Goal: Information Seeking & Learning: Learn about a topic

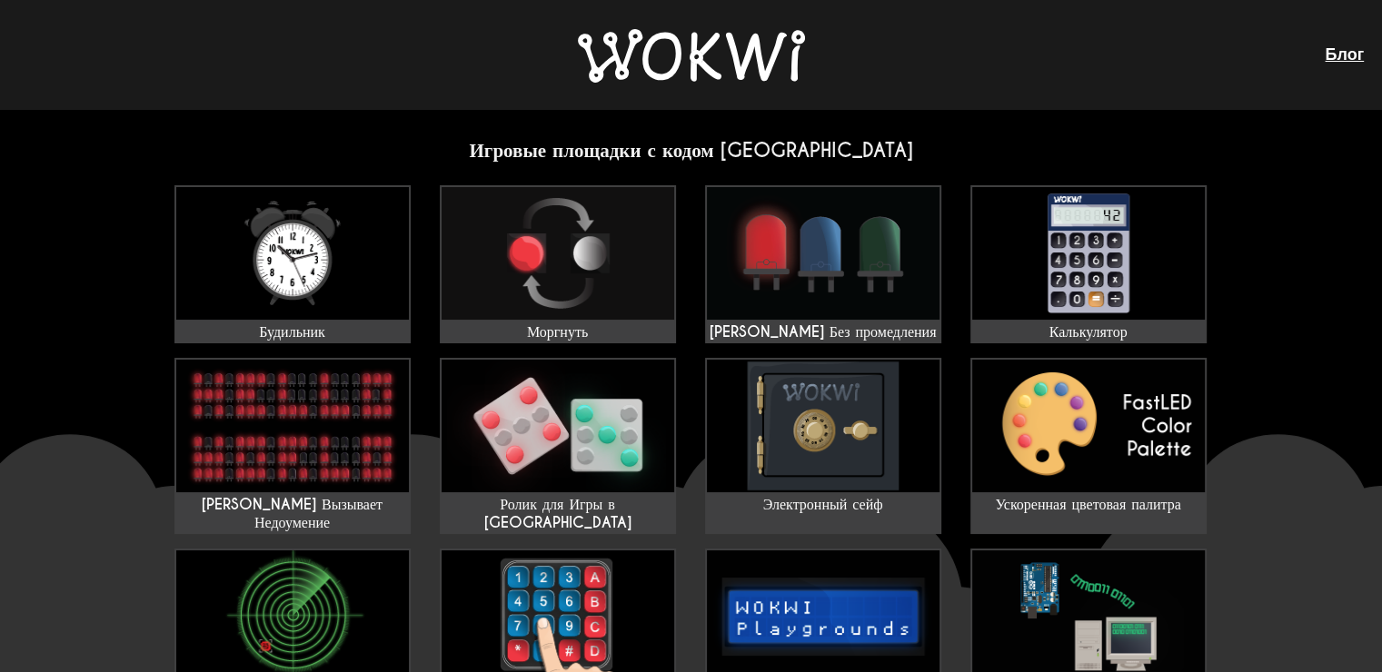
click at [1065, 277] on img at bounding box center [1088, 253] width 233 height 133
click at [1067, 278] on img at bounding box center [1088, 253] width 233 height 133
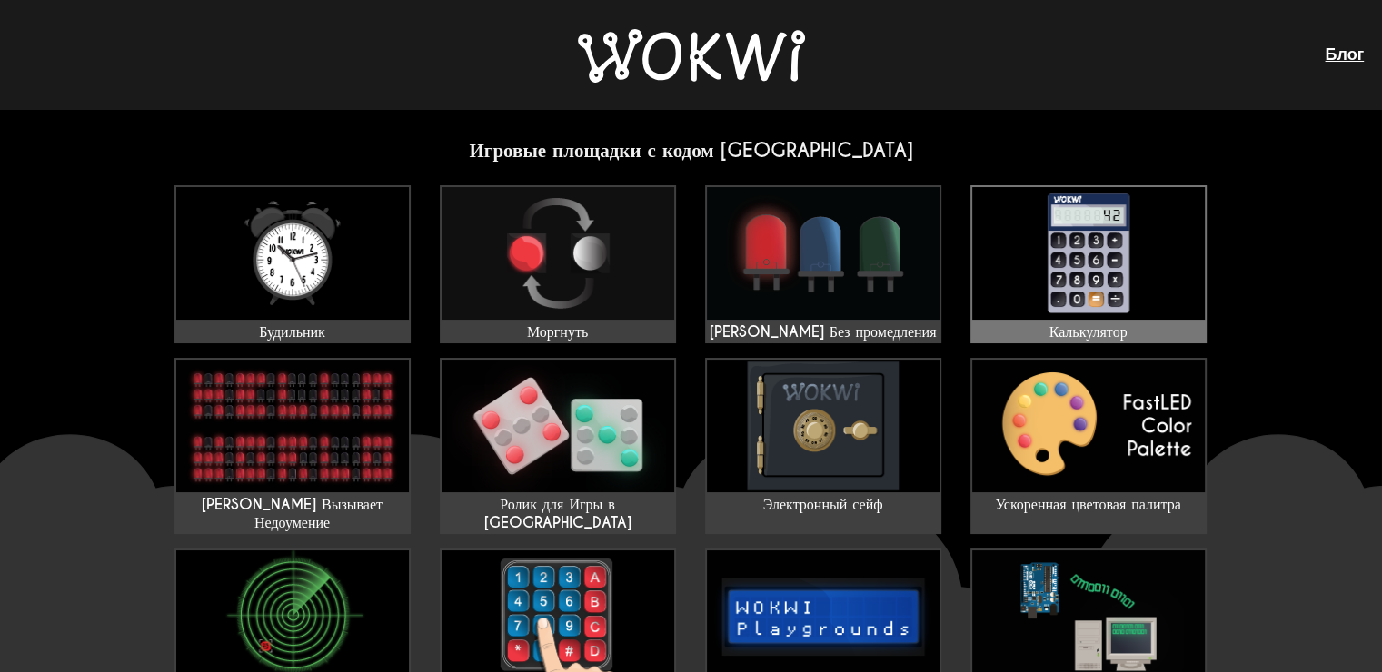
click at [1140, 273] on img at bounding box center [1088, 253] width 233 height 133
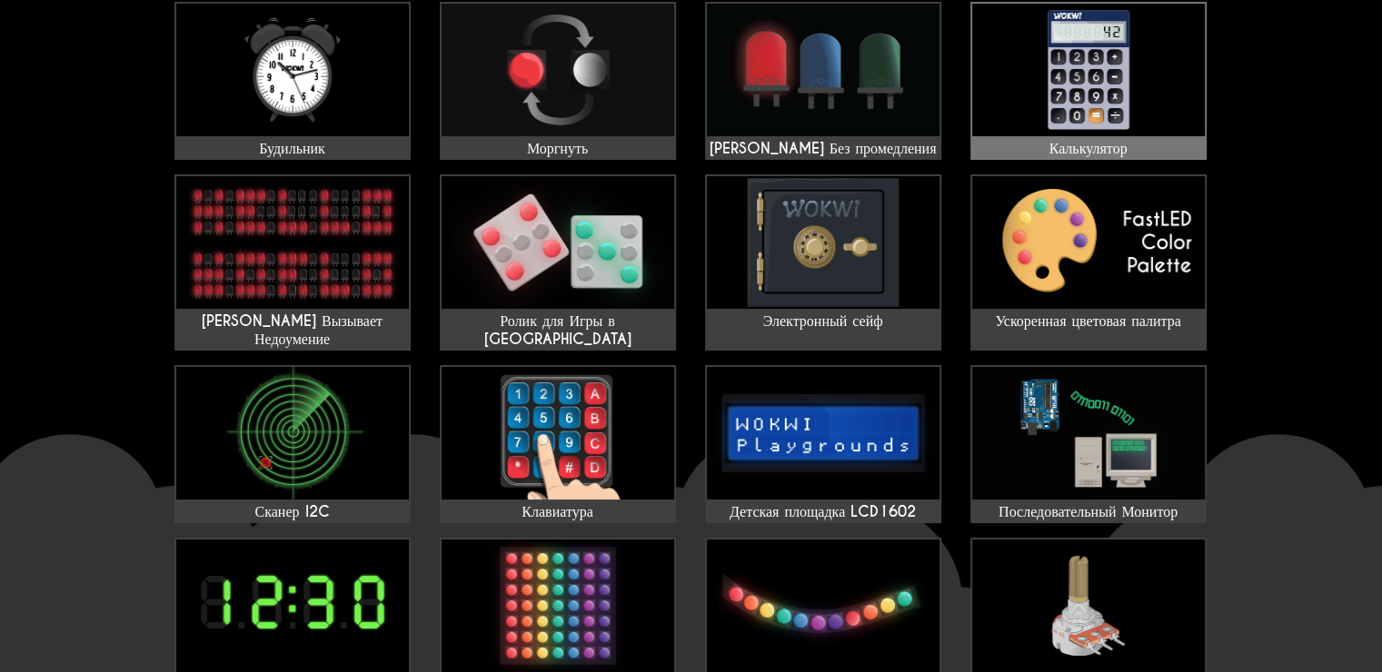
scroll to position [188, 0]
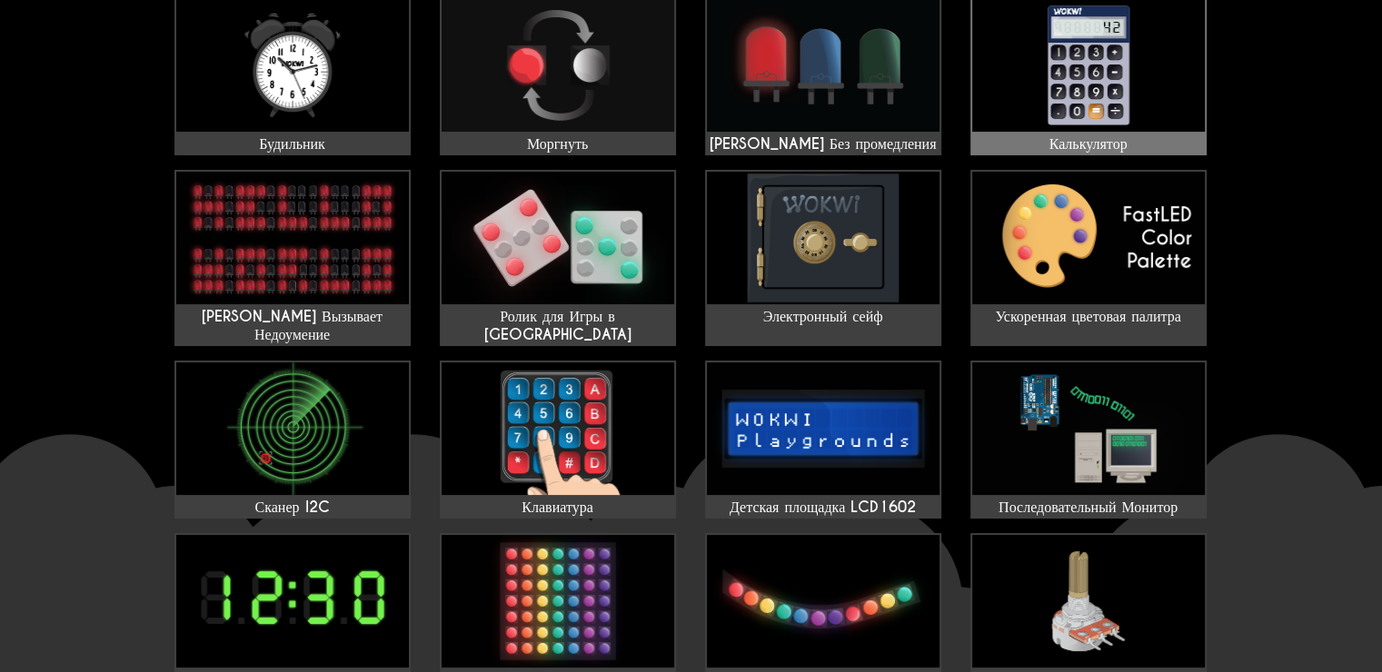
click at [1140, 273] on img at bounding box center [1088, 238] width 233 height 133
click at [1062, 98] on img at bounding box center [1088, 65] width 233 height 133
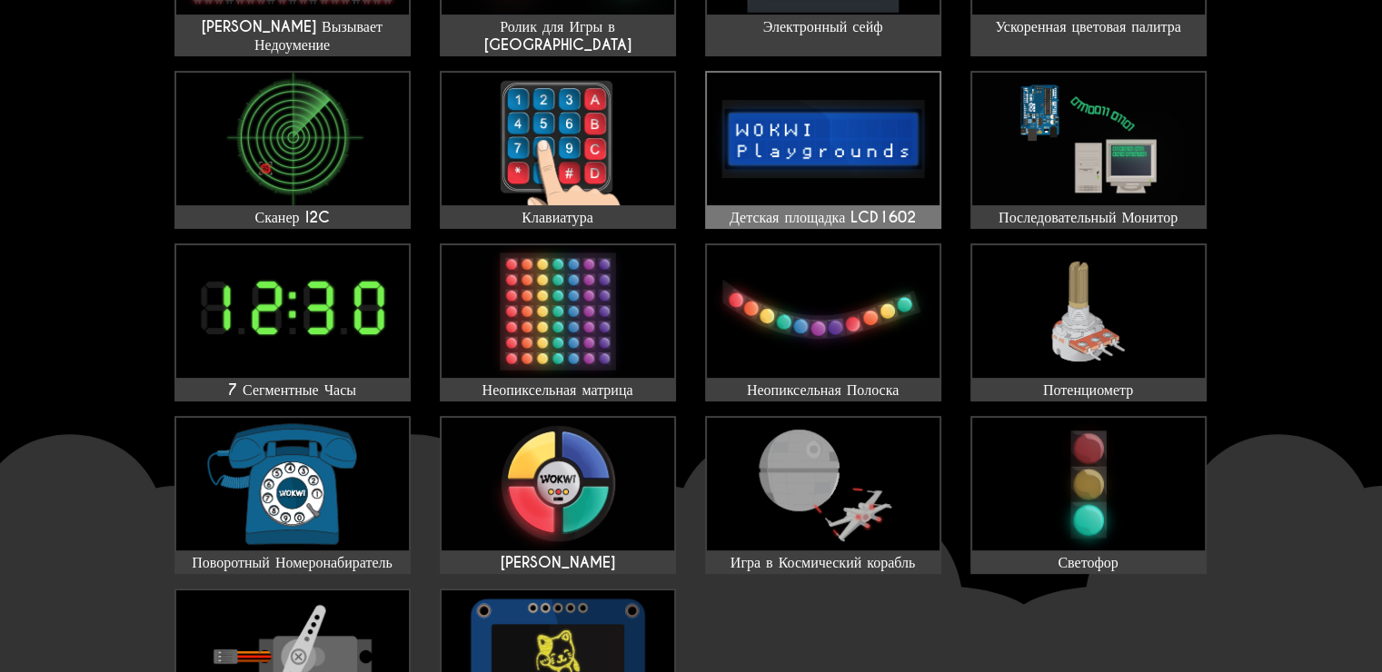
scroll to position [482, 0]
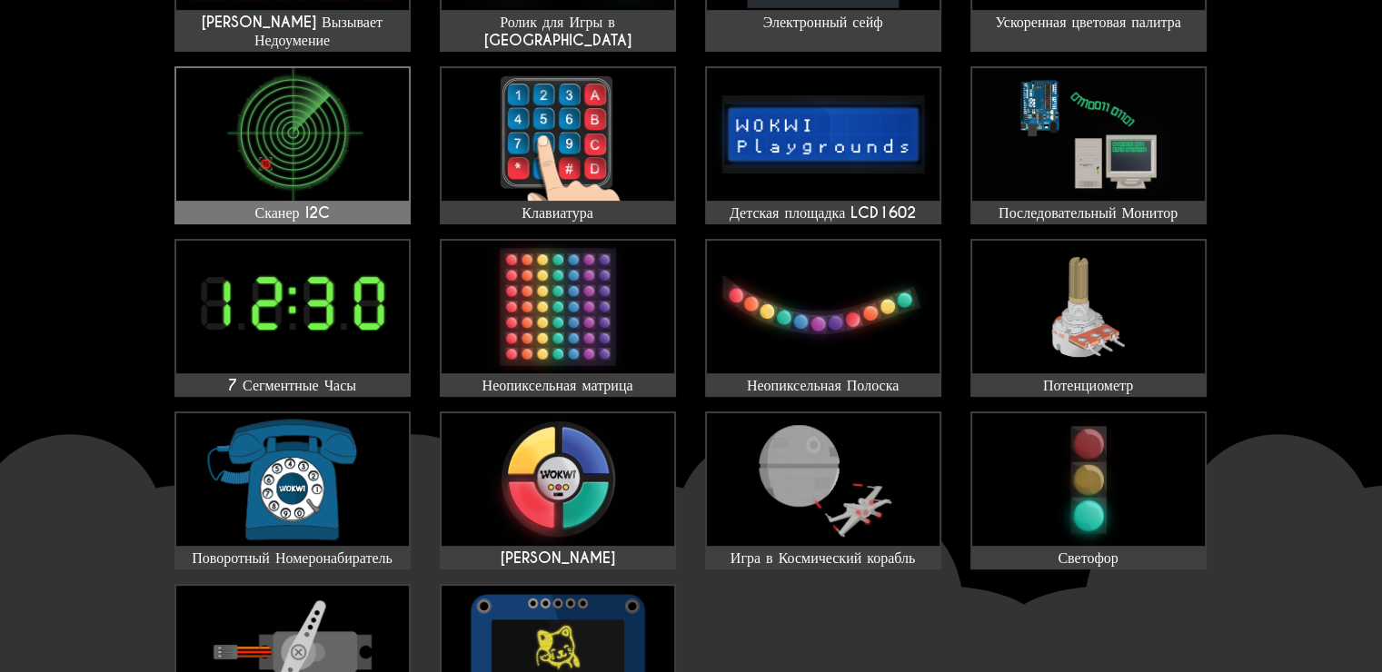
click at [260, 124] on img at bounding box center [292, 134] width 233 height 133
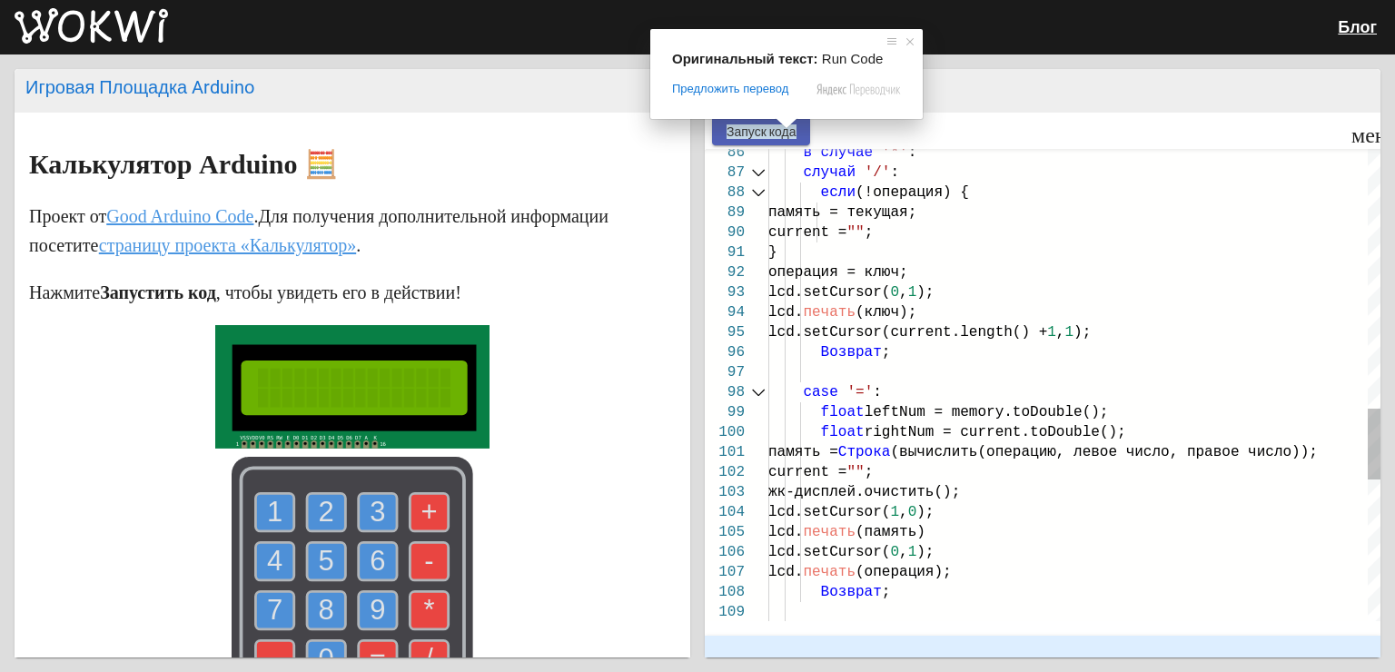
click at [791, 128] on body "Блог Игровая Площадка Arduino Калькулятор Arduino 🧮 Проект от Good Arduino Code…" at bounding box center [697, 336] width 1395 height 672
click at [791, 128] on span at bounding box center [791, 123] width 24 height 11
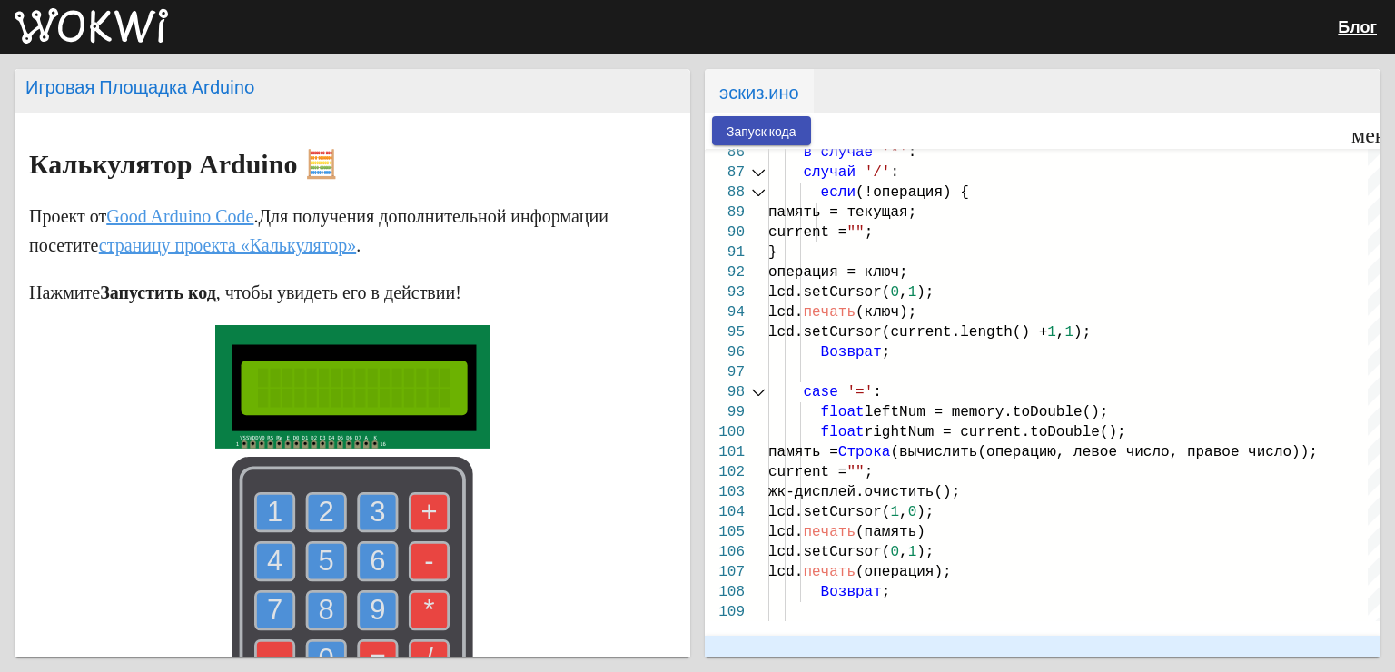
click at [841, 137] on div at bounding box center [1077, 131] width 533 height 36
click at [792, 134] on ya-tr-span "Запуск кода" at bounding box center [762, 131] width 70 height 15
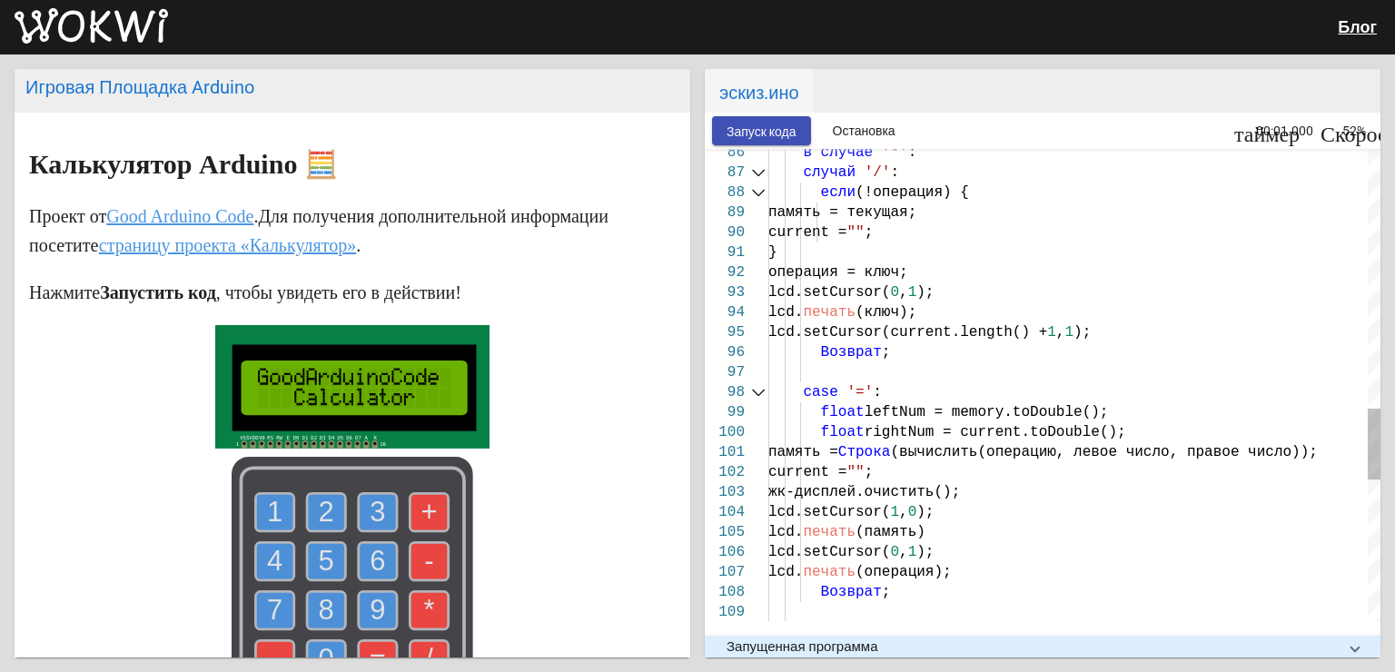
scroll to position [174, 0]
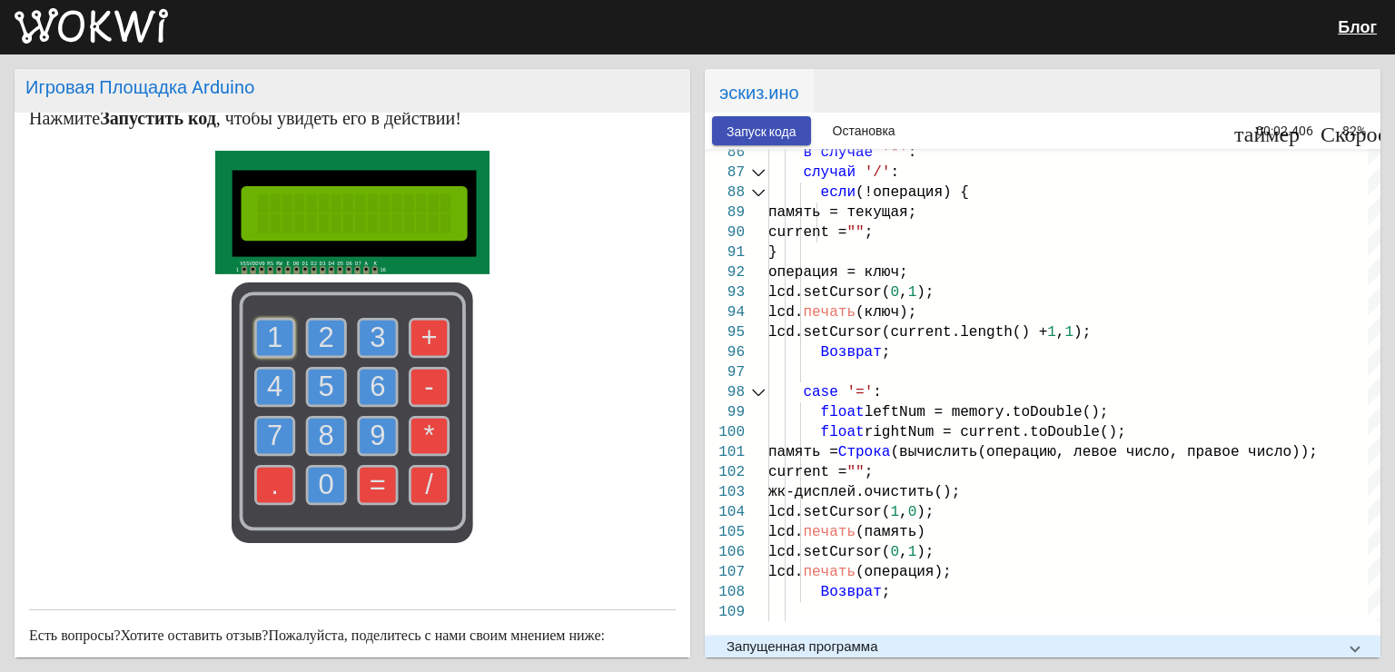
click at [283, 337] on use at bounding box center [275, 338] width 38 height 38
click at [308, 343] on use at bounding box center [326, 338] width 38 height 38
click at [425, 427] on text "*" at bounding box center [429, 436] width 11 height 32
click at [373, 432] on text "9" at bounding box center [377, 436] width 15 height 32
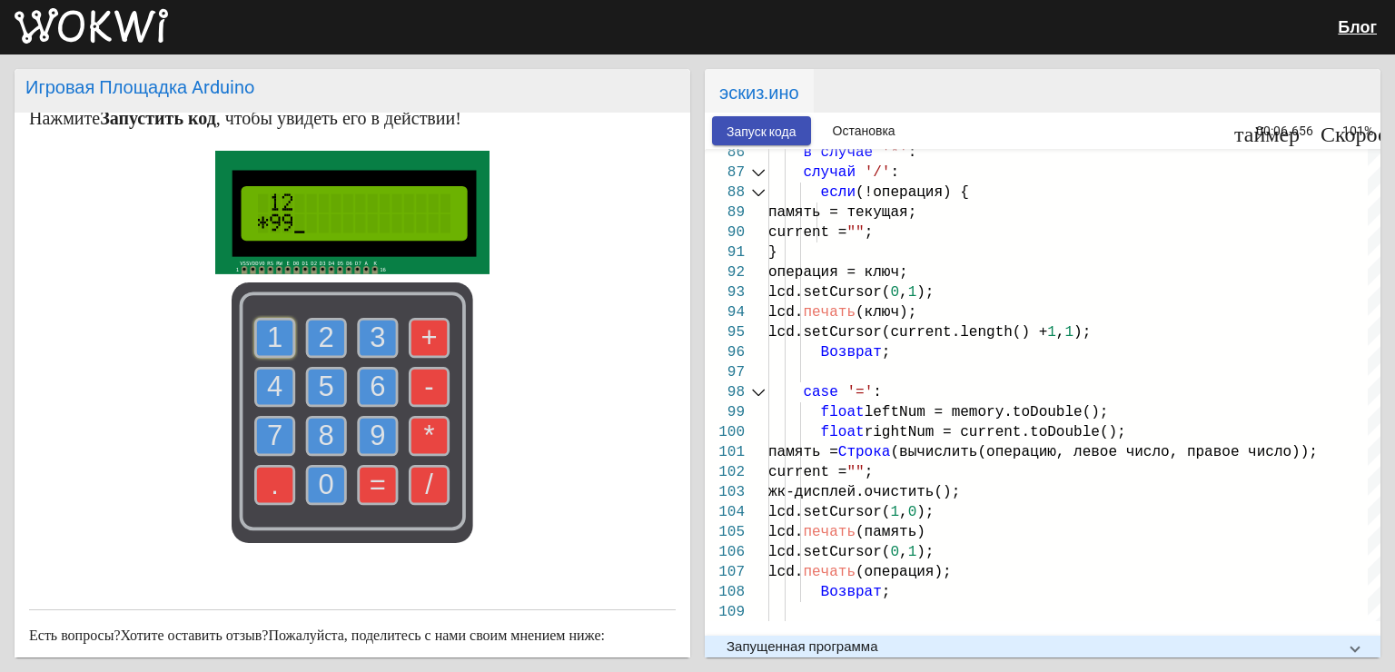
click at [372, 432] on text "9" at bounding box center [377, 436] width 15 height 32
click at [376, 476] on text "=" at bounding box center [378, 485] width 16 height 32
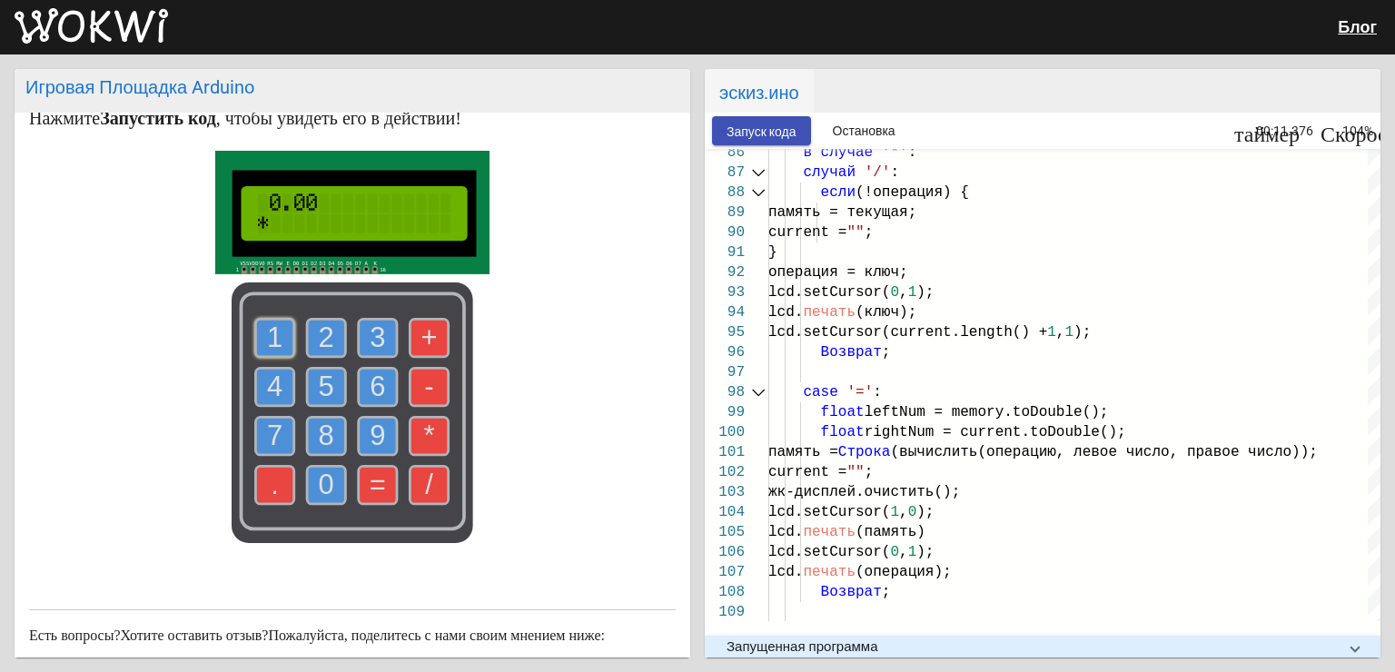
click at [378, 466] on use at bounding box center [378, 485] width 38 height 38
click at [323, 371] on text "5" at bounding box center [326, 387] width 15 height 32
drag, startPoint x: 323, startPoint y: 371, endPoint x: 711, endPoint y: 287, distance: 397.7
click at [711, 287] on div "Игровая Площадка Arduino Калькулятор Arduino 🧮 Проект от Good Arduino Code . Дл…" at bounding box center [697, 364] width 1395 height 618
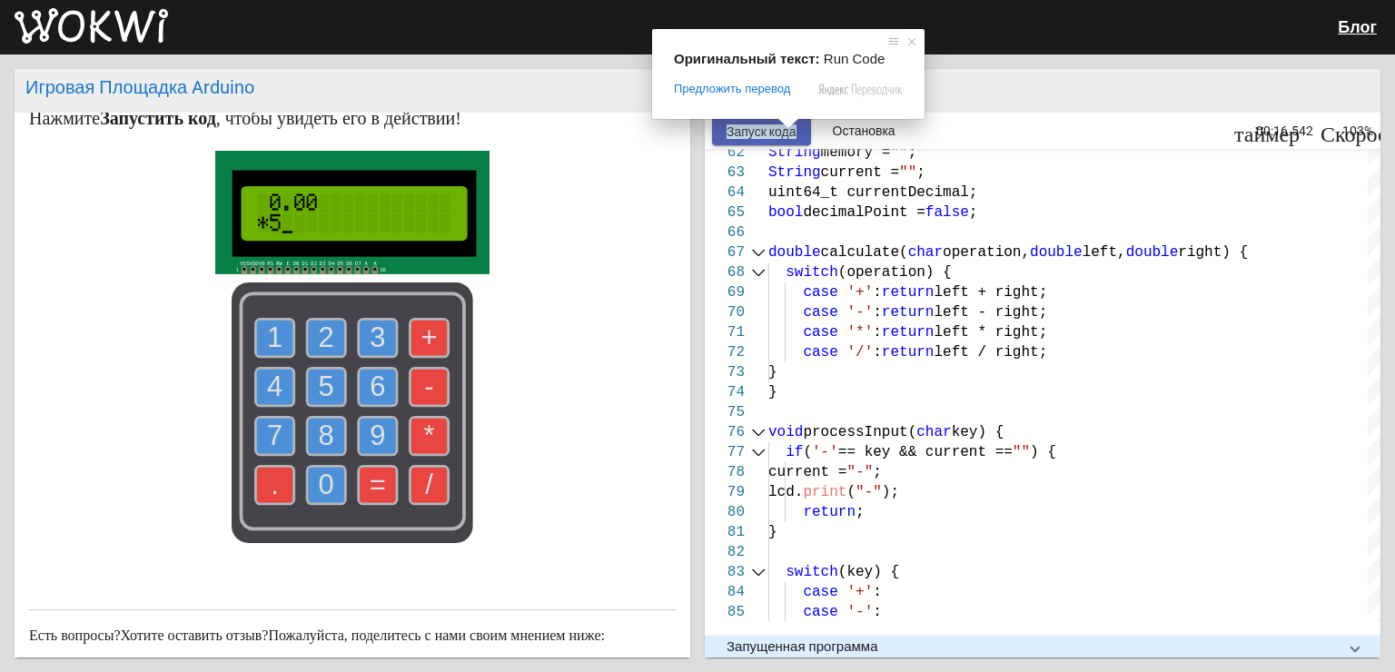
click at [791, 134] on ya-tr-span "Запуск кода" at bounding box center [762, 131] width 70 height 15
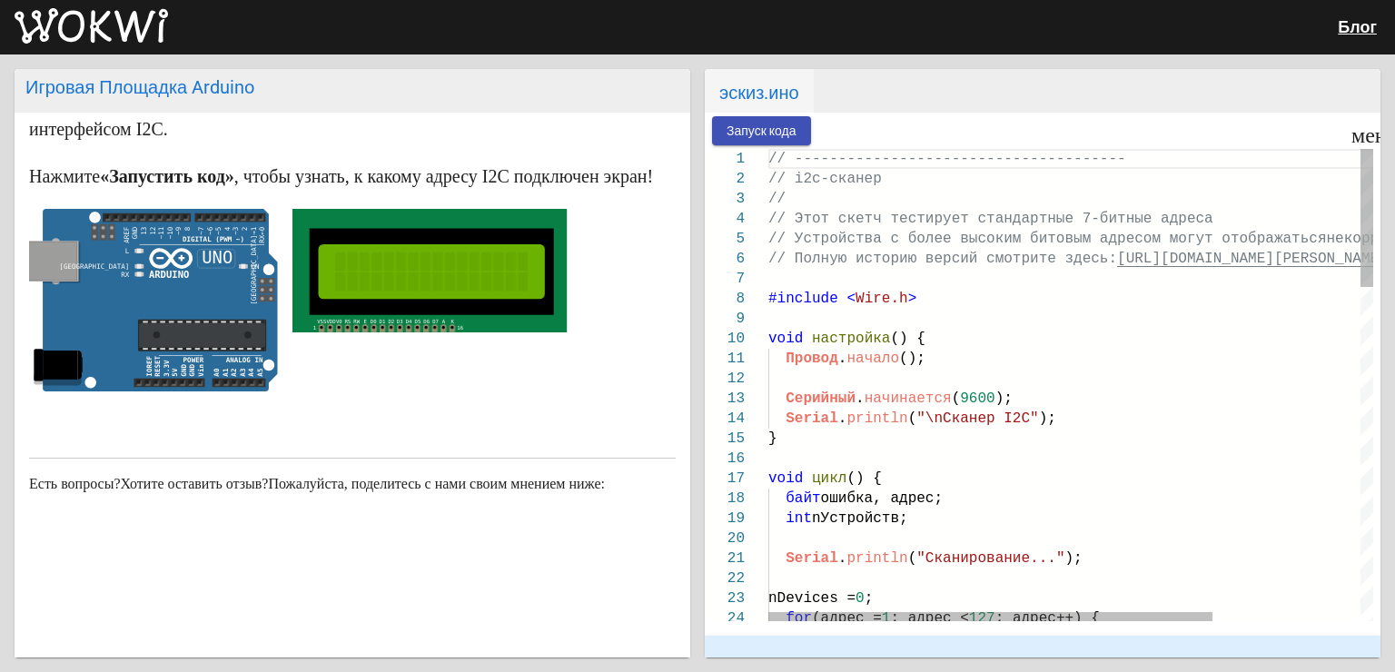
scroll to position [193, 0]
